Goal: Task Accomplishment & Management: Manage account settings

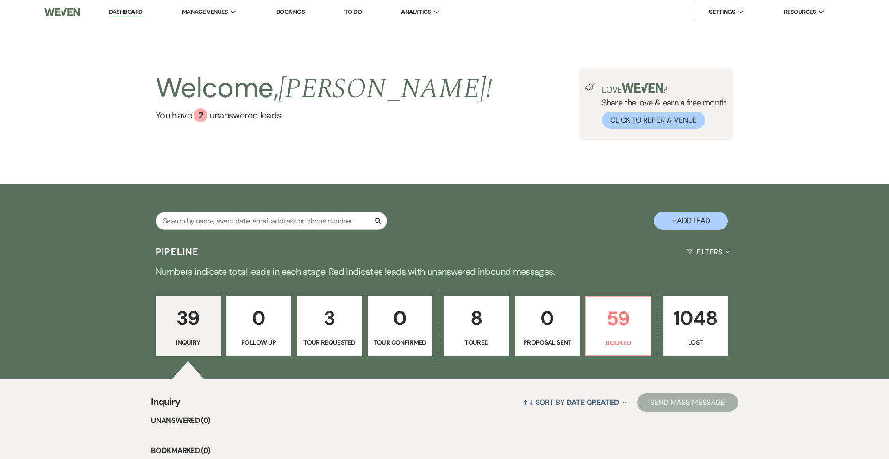
click at [297, 13] on link "Bookings" at bounding box center [290, 12] width 29 height 8
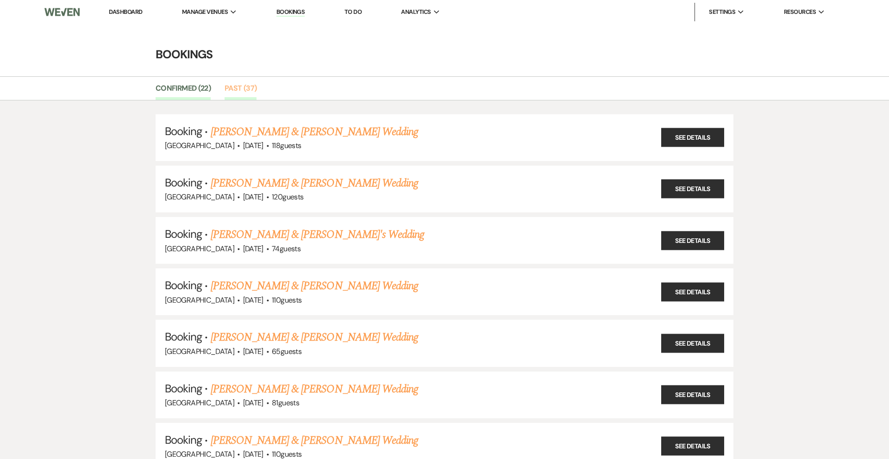
click at [240, 85] on link "Past (37)" at bounding box center [241, 91] width 32 height 18
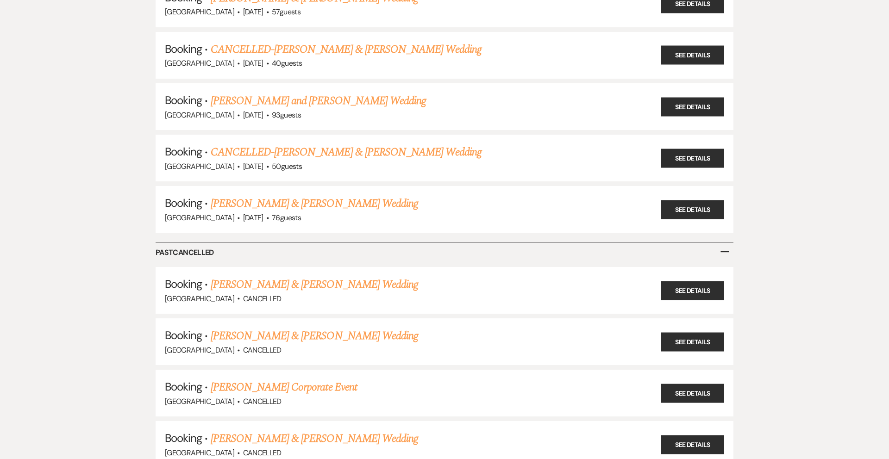
scroll to position [1861, 0]
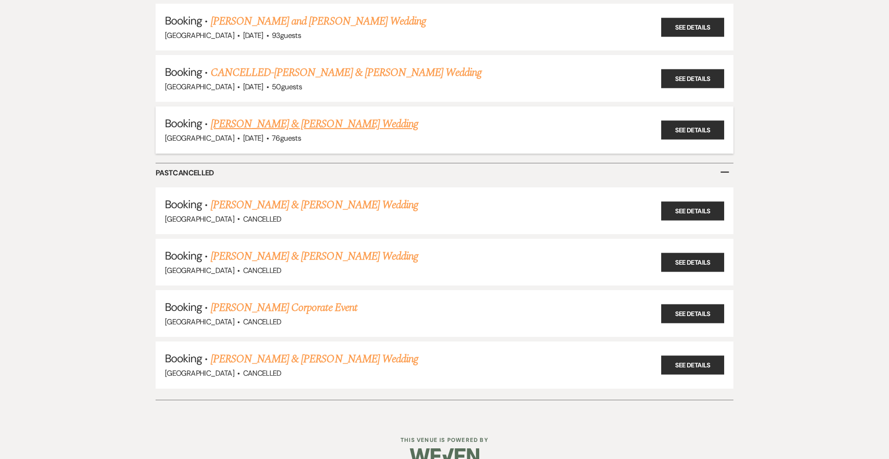
click at [274, 116] on link "[PERSON_NAME] & [PERSON_NAME] Wedding" at bounding box center [314, 124] width 207 height 17
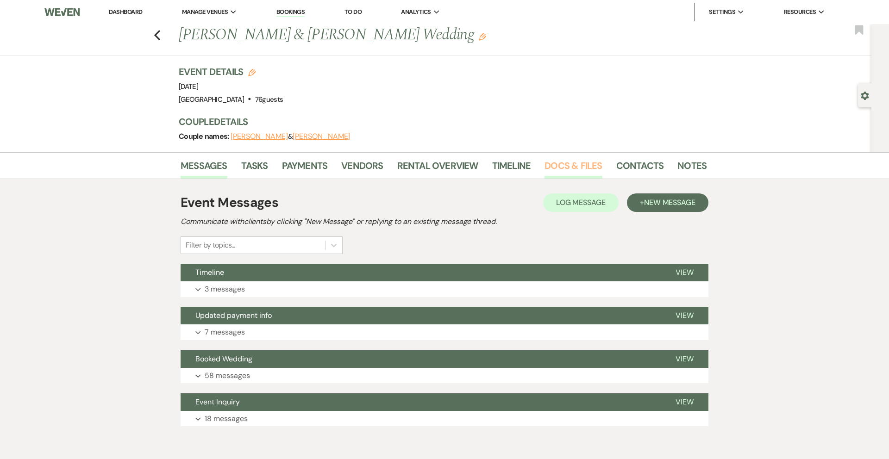
click at [570, 168] on link "Docs & Files" at bounding box center [572, 168] width 57 height 20
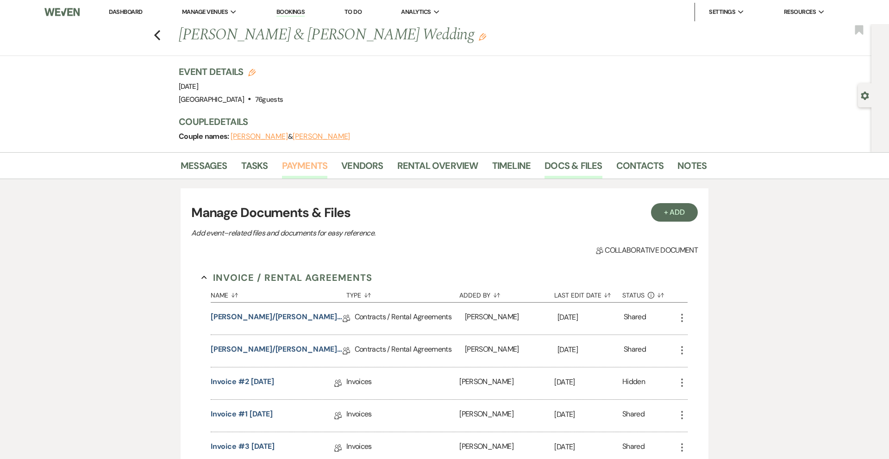
click at [305, 170] on link "Payments" at bounding box center [305, 168] width 46 height 20
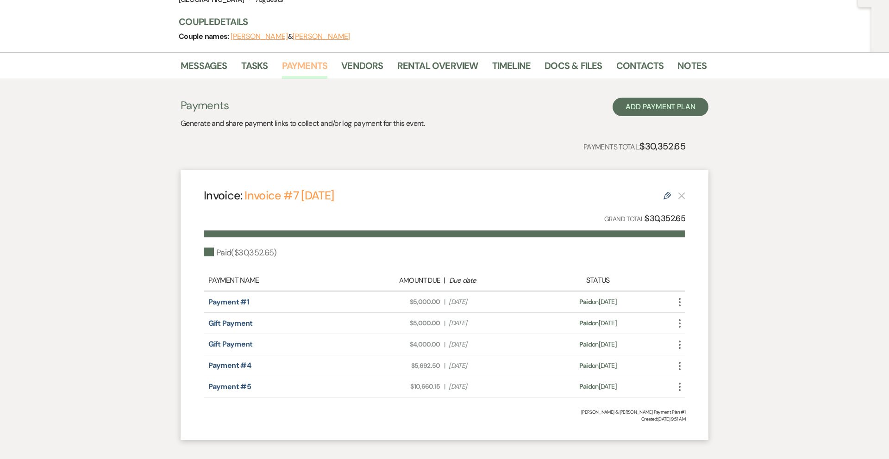
scroll to position [111, 0]
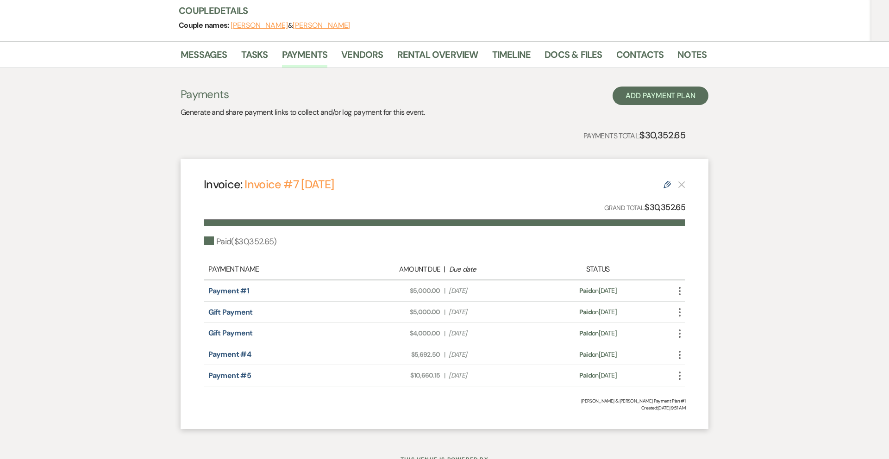
click at [240, 290] on link "Payment #1" at bounding box center [228, 291] width 41 height 10
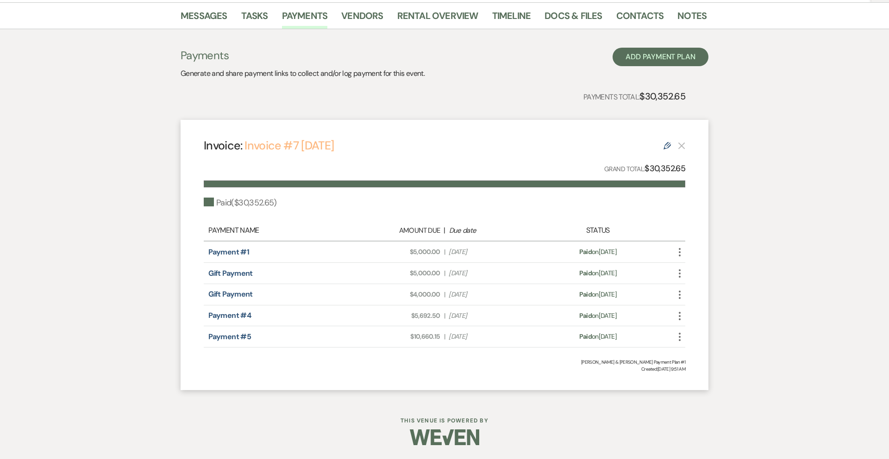
click at [291, 144] on link "Invoice #7 [DATE]" at bounding box center [288, 145] width 89 height 15
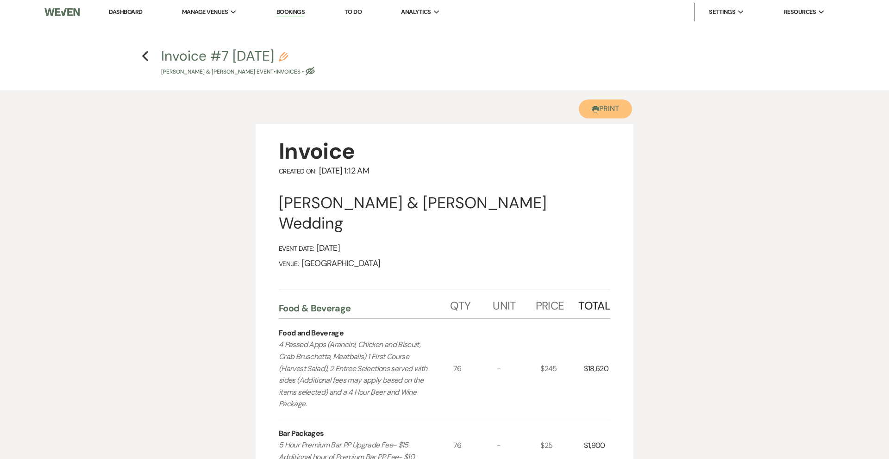
click at [597, 106] on button "Printer Print" at bounding box center [605, 109] width 53 height 19
